Goal: Task Accomplishment & Management: Manage account settings

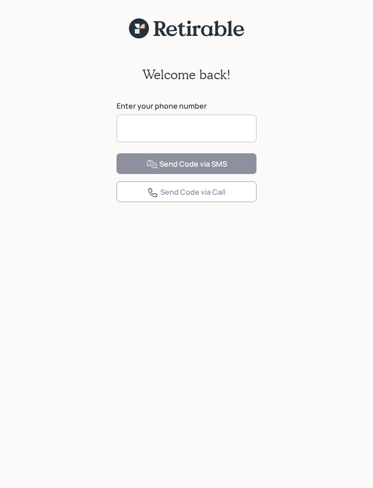
click at [140, 124] on input at bounding box center [186, 129] width 140 height 28
type input "**********"
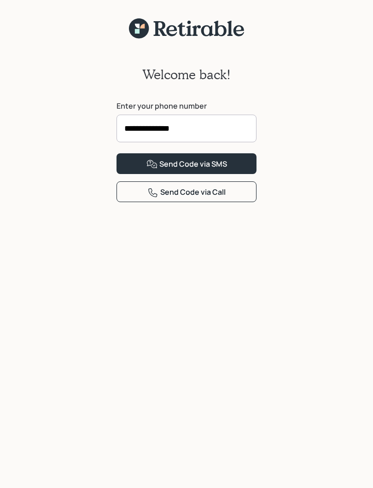
click at [132, 174] on button "Send Code via SMS" at bounding box center [186, 163] width 140 height 21
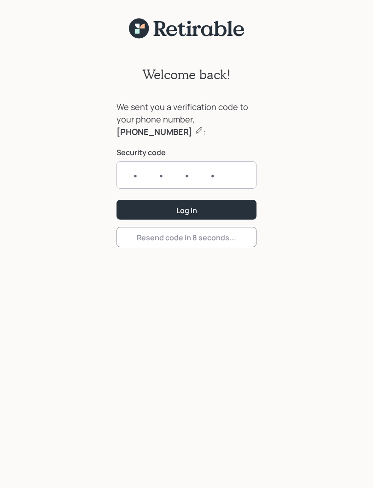
click at [128, 174] on input "text" at bounding box center [186, 175] width 140 height 28
type input "4760"
click at [132, 209] on button "Log In" at bounding box center [186, 210] width 140 height 20
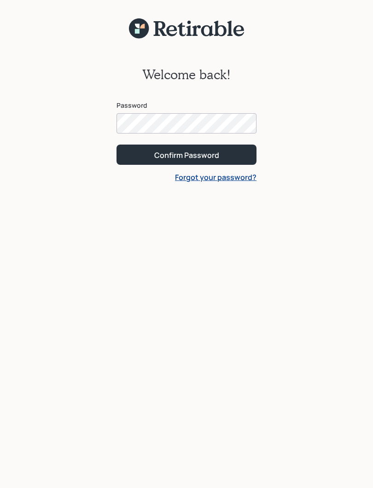
click at [144, 156] on button "Confirm Password" at bounding box center [186, 155] width 140 height 20
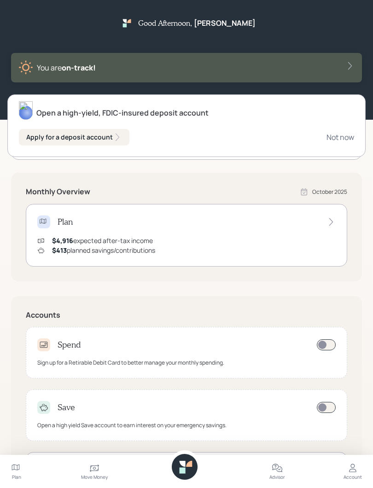
click at [13, 478] on div "Plan" at bounding box center [16, 477] width 9 height 7
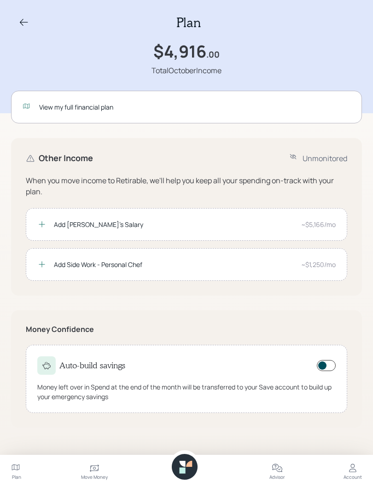
scroll to position [6, 0]
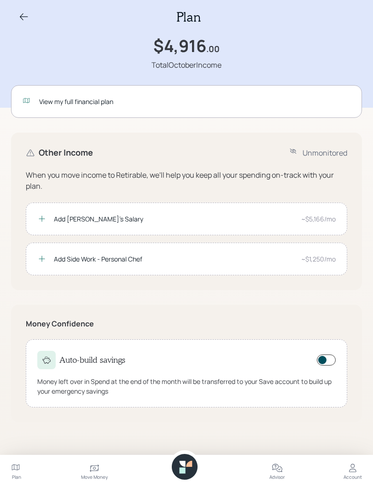
click at [357, 478] on div "Account" at bounding box center [353, 477] width 18 height 7
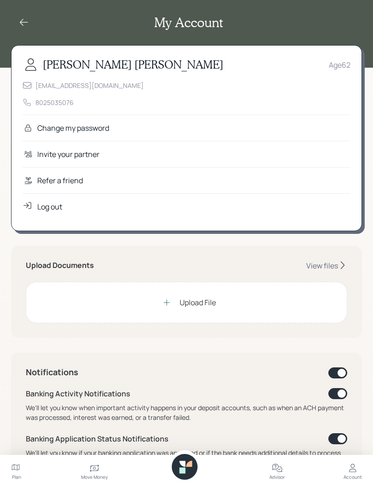
click at [89, 471] on icon at bounding box center [94, 468] width 11 height 11
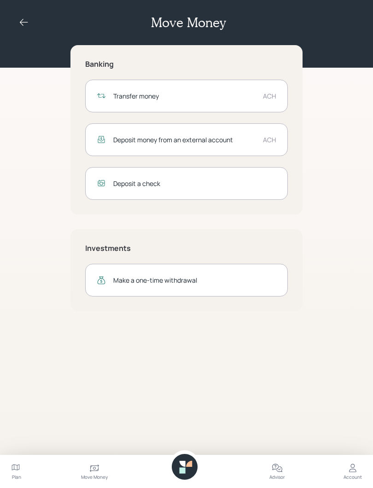
click at [18, 477] on div "Plan" at bounding box center [16, 477] width 9 height 7
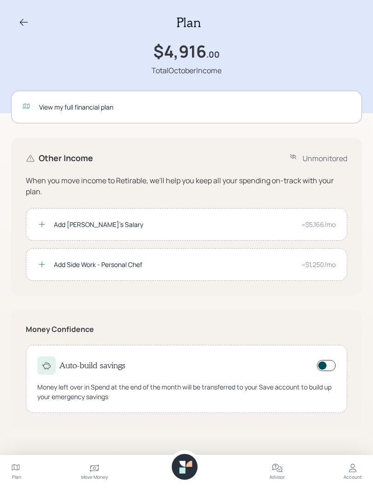
click at [27, 23] on icon at bounding box center [24, 22] width 8 height 7
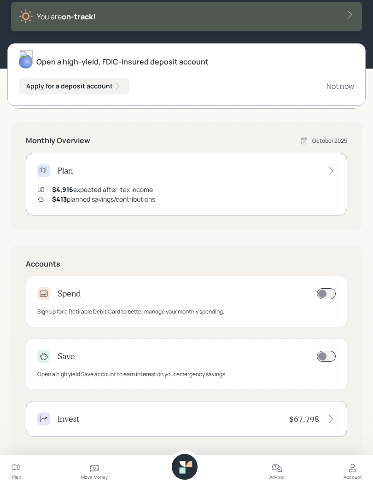
scroll to position [59, 0]
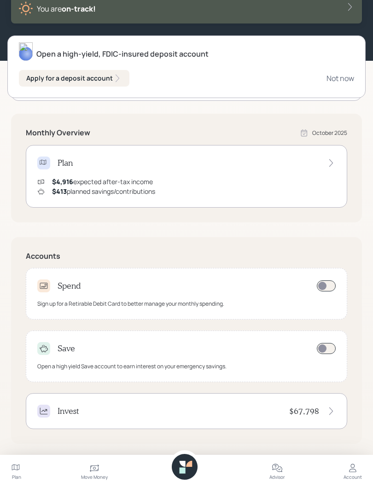
click at [319, 420] on div "Invest $67,798" at bounding box center [186, 411] width 321 height 36
